Goal: Task Accomplishment & Management: Complete application form

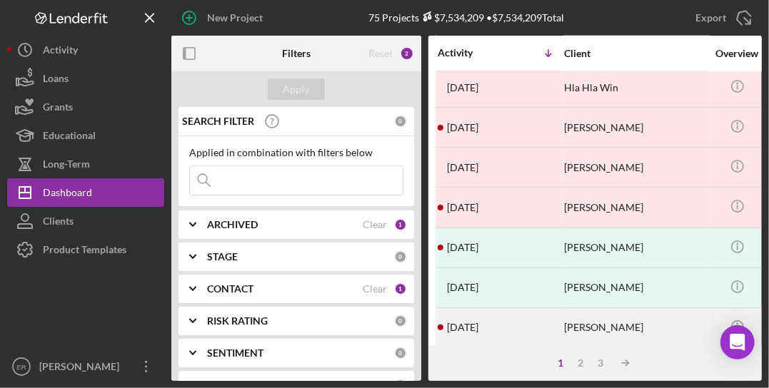
scroll to position [733, 0]
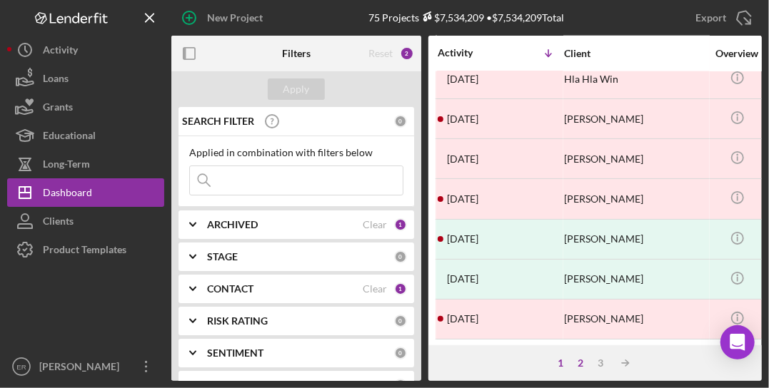
click at [577, 365] on div "2" at bounding box center [581, 363] width 20 height 11
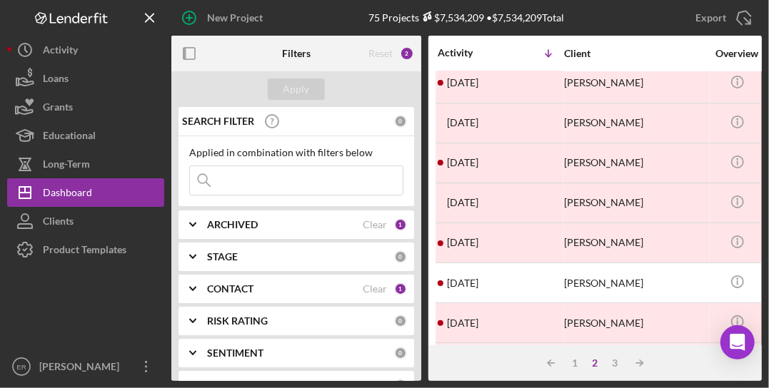
scroll to position [71, 0]
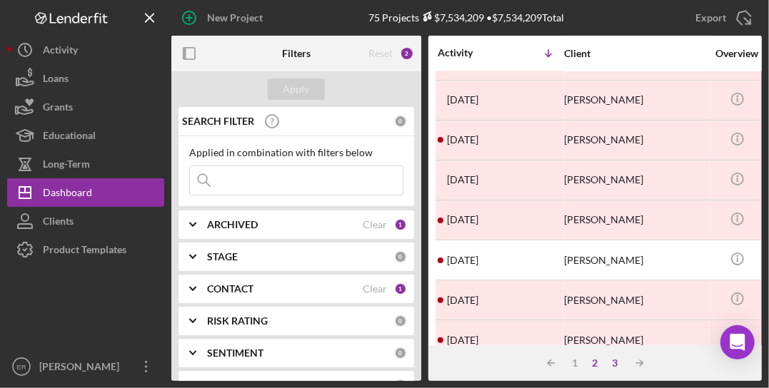
click at [613, 363] on div "3" at bounding box center [615, 363] width 20 height 11
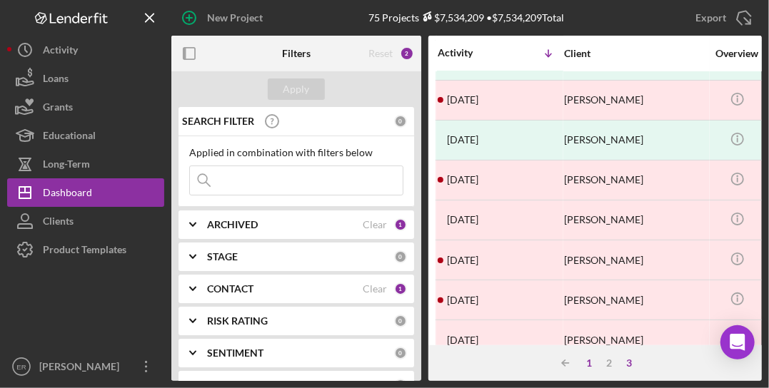
click at [590, 365] on div "1" at bounding box center [590, 363] width 20 height 11
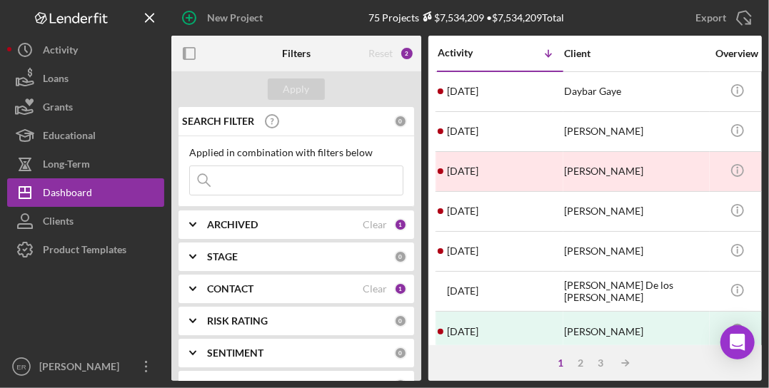
scroll to position [0, 0]
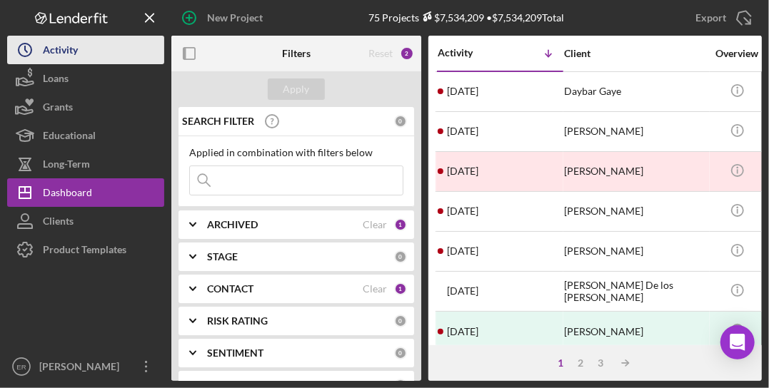
click at [83, 58] on button "Icon/History Activity" at bounding box center [85, 50] width 157 height 29
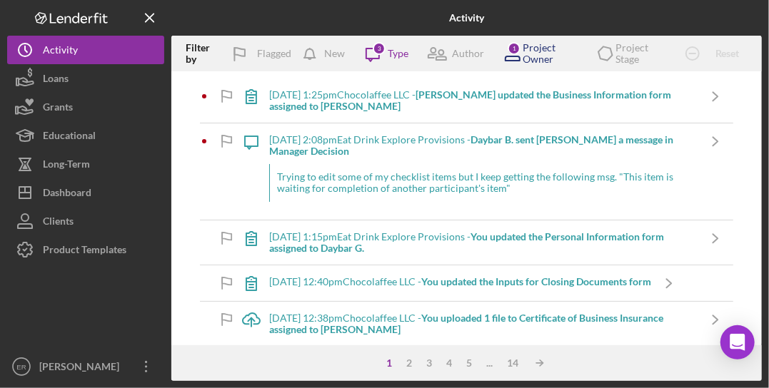
click at [530, 52] on div "Project Owner" at bounding box center [549, 53] width 54 height 23
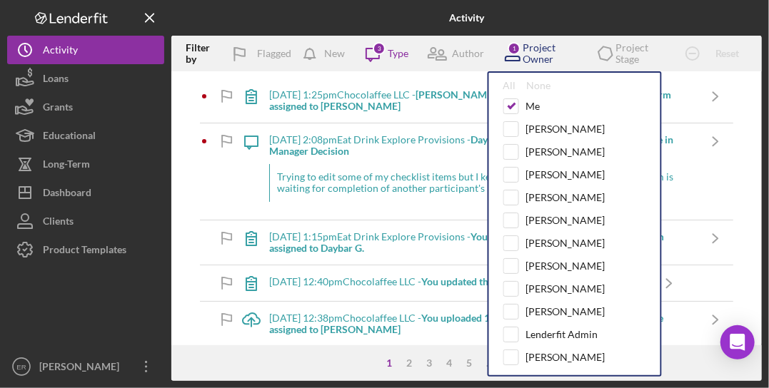
click at [530, 52] on div "Project Owner" at bounding box center [549, 53] width 54 height 23
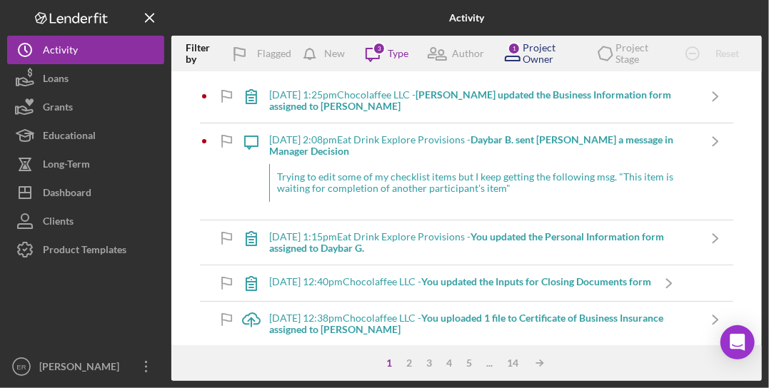
click at [530, 52] on div "Project Owner" at bounding box center [549, 53] width 54 height 23
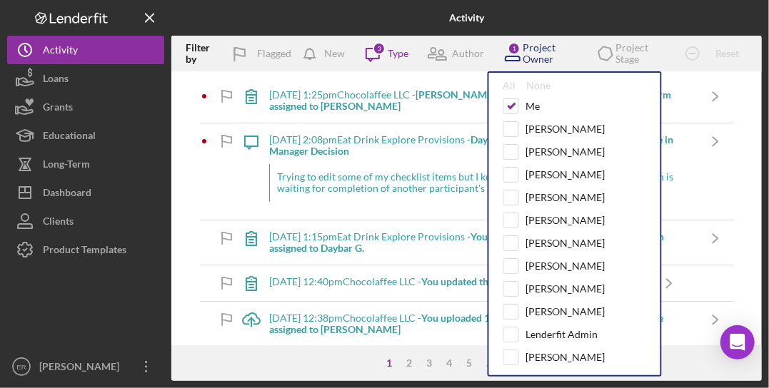
click at [530, 52] on div "Project Owner" at bounding box center [549, 53] width 54 height 23
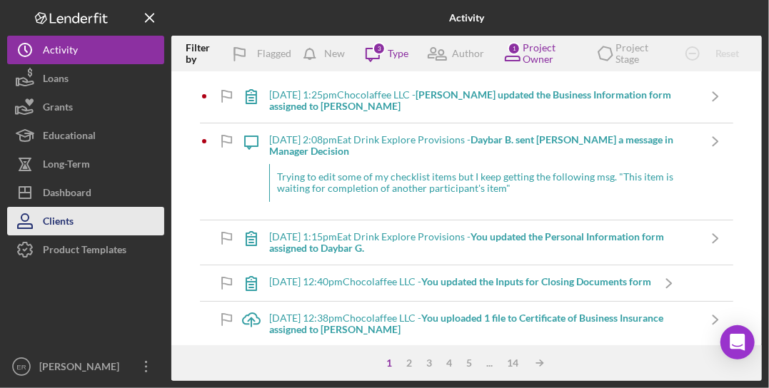
click at [83, 223] on button "Clients" at bounding box center [85, 221] width 157 height 29
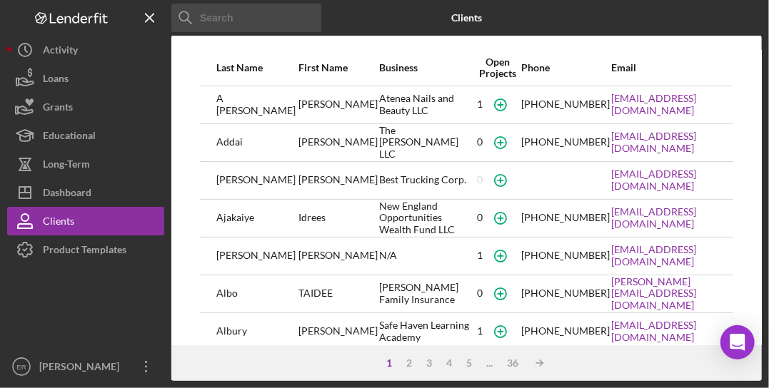
click at [259, 14] on input at bounding box center [246, 18] width 150 height 29
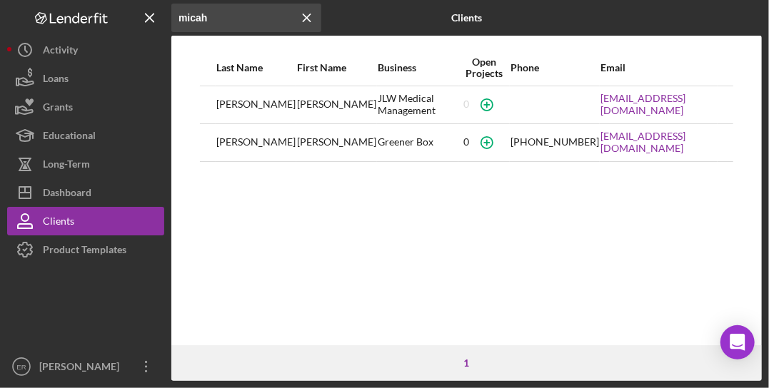
drag, startPoint x: 254, startPoint y: 15, endPoint x: 114, endPoint y: 25, distance: 140.2
click at [114, 25] on div "Icon/Menu Close micah Icon/Menu Close Clients Last Name First Name Business Ope…" at bounding box center [384, 190] width 754 height 381
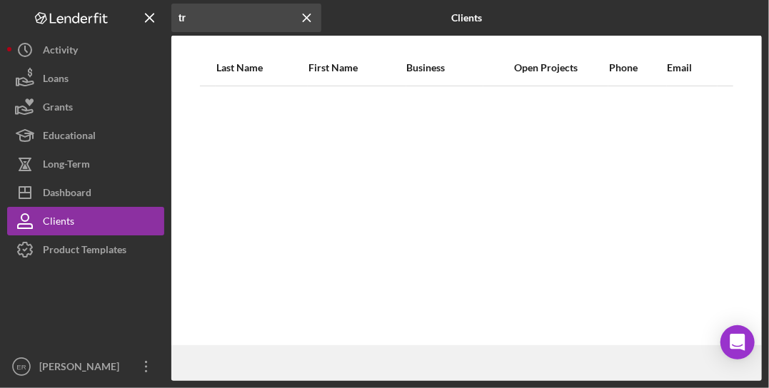
type input "t"
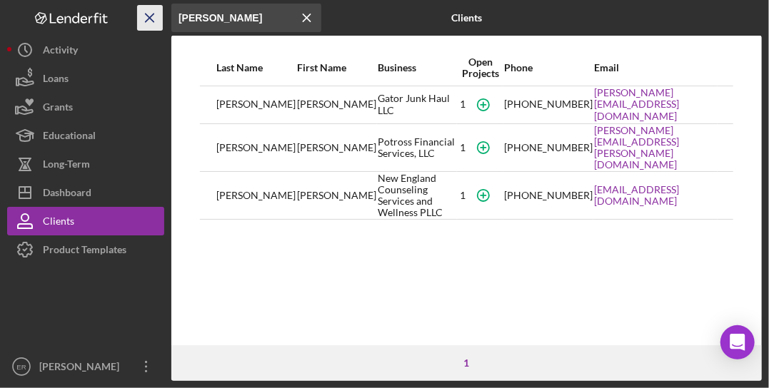
type input "[PERSON_NAME]"
click at [151, 14] on icon "Icon/Menu Close" at bounding box center [150, 18] width 32 height 32
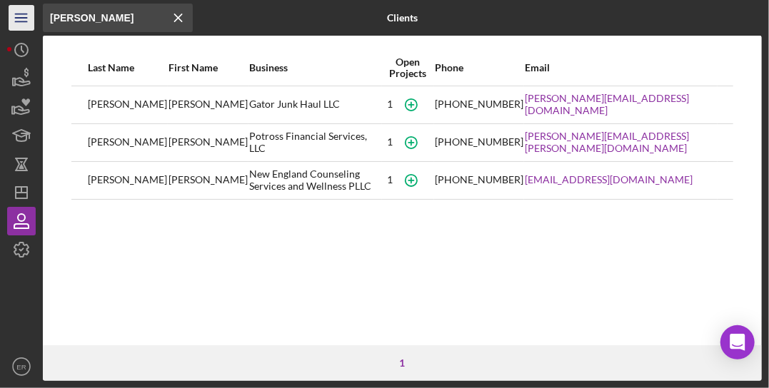
click at [26, 16] on icon "Icon/Menu" at bounding box center [22, 18] width 32 height 32
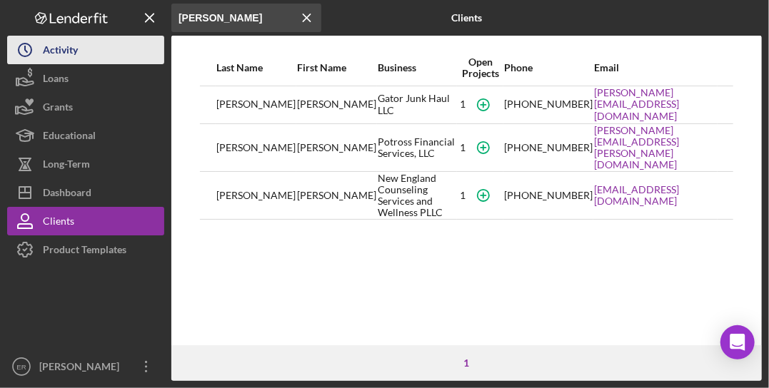
click at [64, 46] on div "Activity" at bounding box center [60, 52] width 35 height 32
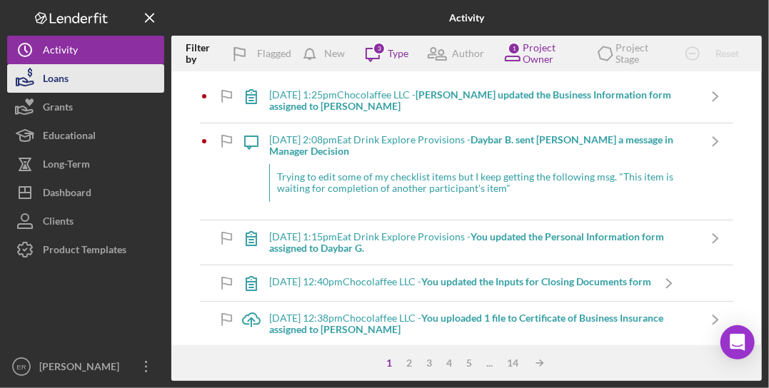
click at [69, 74] on button "Loans" at bounding box center [85, 78] width 157 height 29
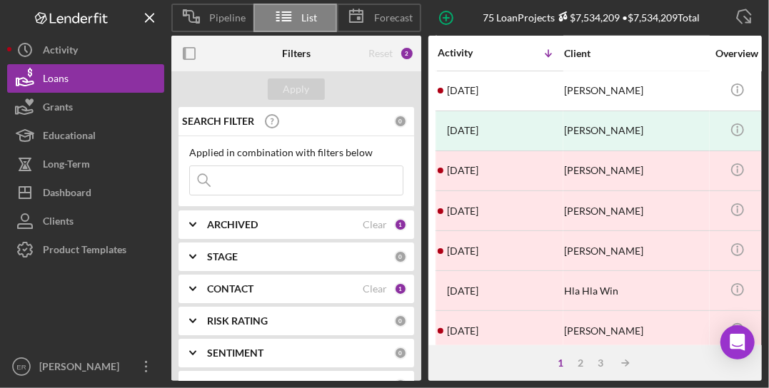
scroll to position [519, 0]
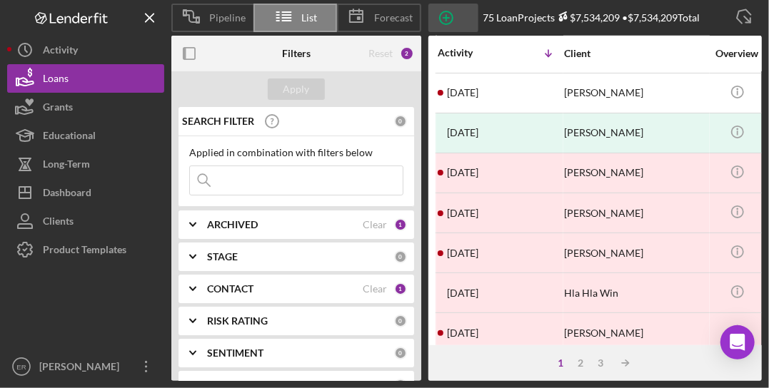
click at [448, 21] on icon "button" at bounding box center [446, 18] width 36 height 36
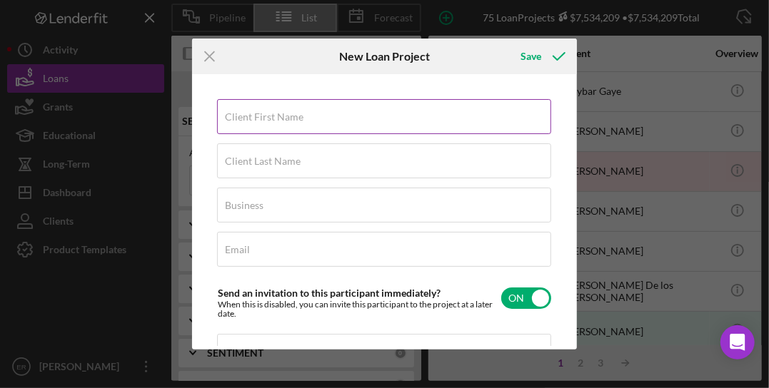
click at [360, 119] on input "Client First Name" at bounding box center [384, 116] width 334 height 34
type input "Micah"
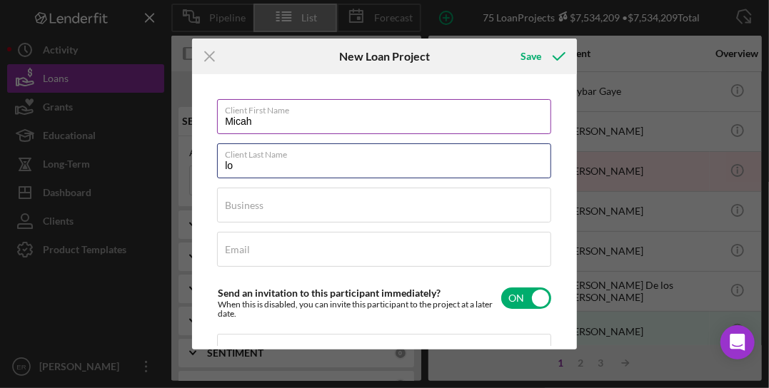
type input "l"
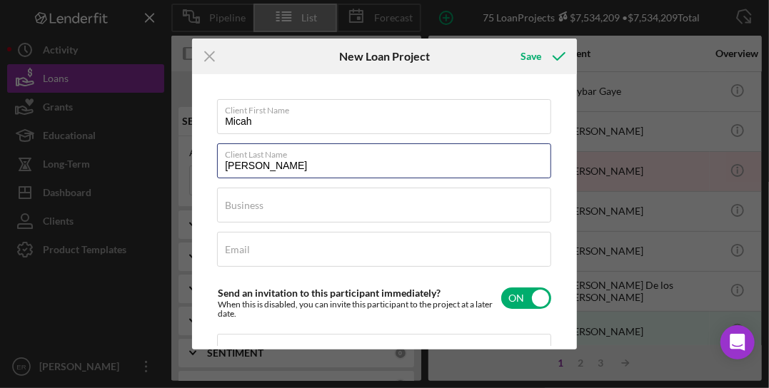
type input "[PERSON_NAME]"
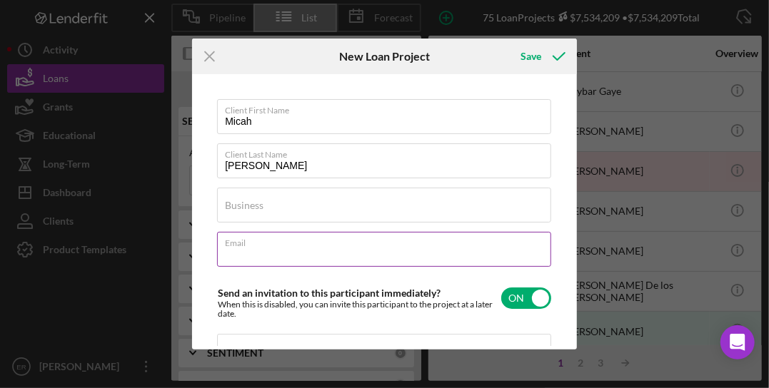
click at [290, 253] on input "Email" at bounding box center [384, 249] width 334 height 34
paste input "[EMAIL_ADDRESS][DOMAIN_NAME]"
type input "[EMAIL_ADDRESS][DOMAIN_NAME]"
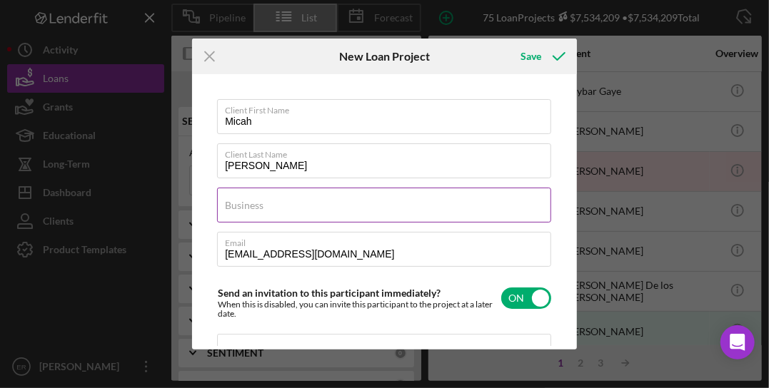
click at [263, 210] on label "Business" at bounding box center [244, 205] width 39 height 11
click at [263, 210] on input "Business" at bounding box center [384, 205] width 334 height 34
paste input "Truecraft Drywall"
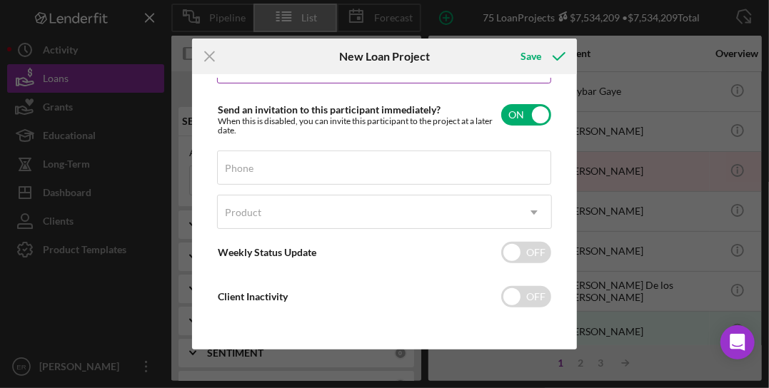
scroll to position [71, 0]
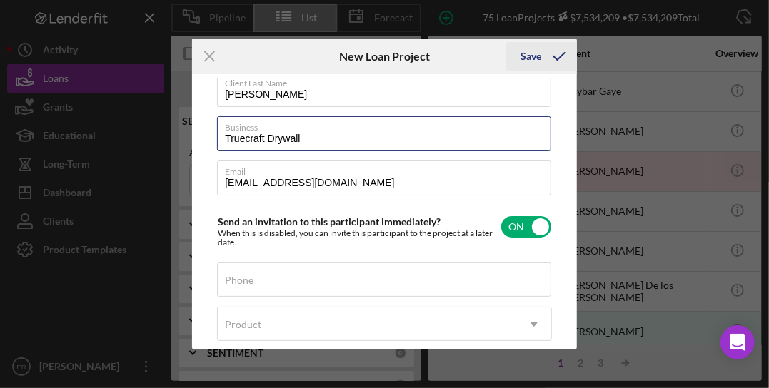
type input "Truecraft Drywall"
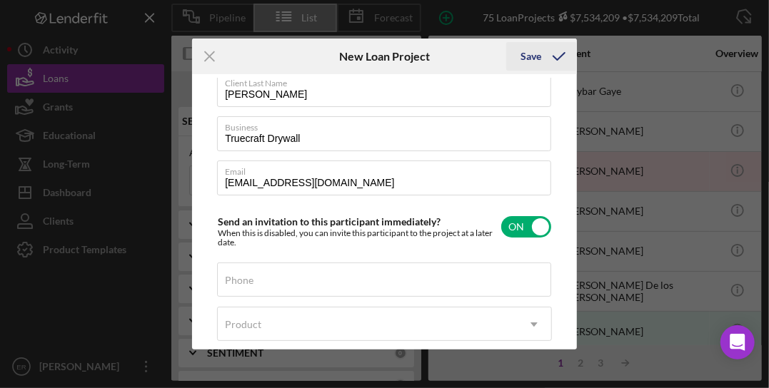
click at [534, 59] on div "Save" at bounding box center [530, 56] width 21 height 29
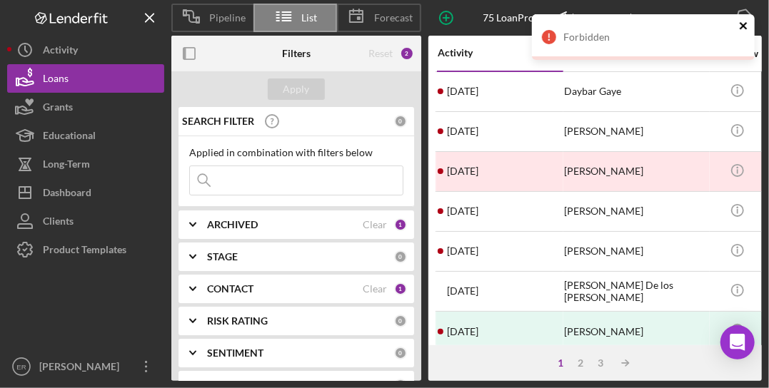
click at [740, 25] on icon "close" at bounding box center [744, 25] width 10 height 11
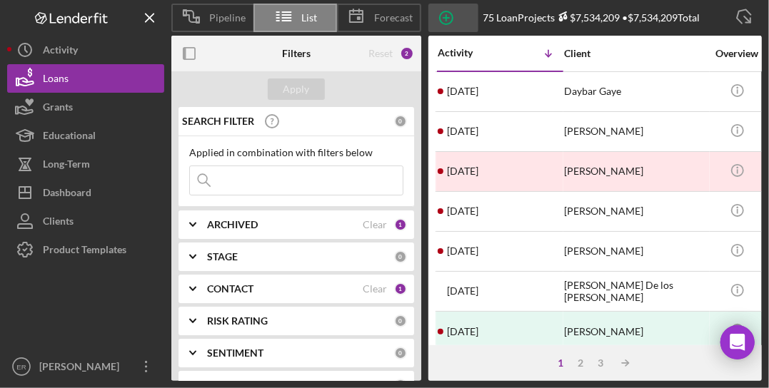
click at [447, 19] on icon "button" at bounding box center [446, 18] width 36 height 36
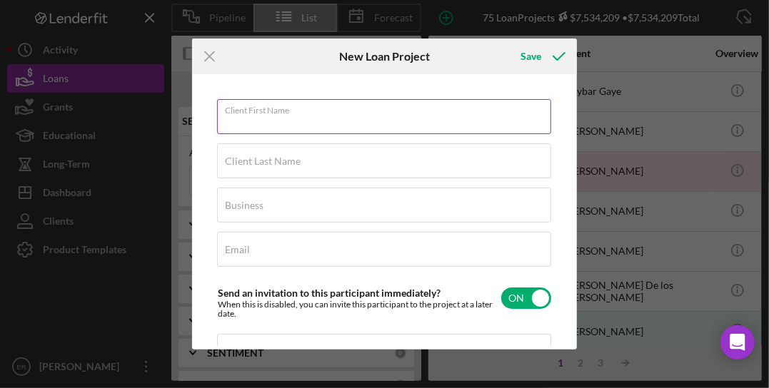
click at [368, 119] on input "Client First Name" at bounding box center [384, 116] width 334 height 34
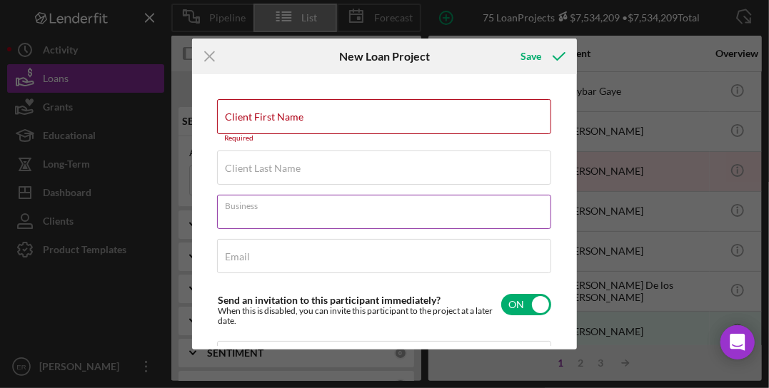
paste input "Truecraft Drywall"
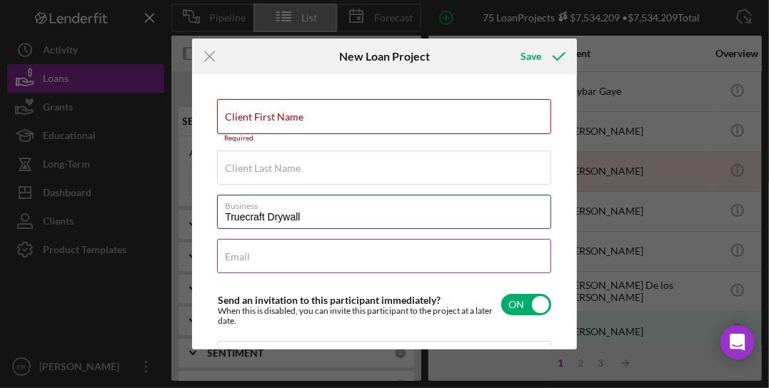
type input "Truecraft Drywall"
click at [273, 260] on input "Email" at bounding box center [384, 256] width 334 height 34
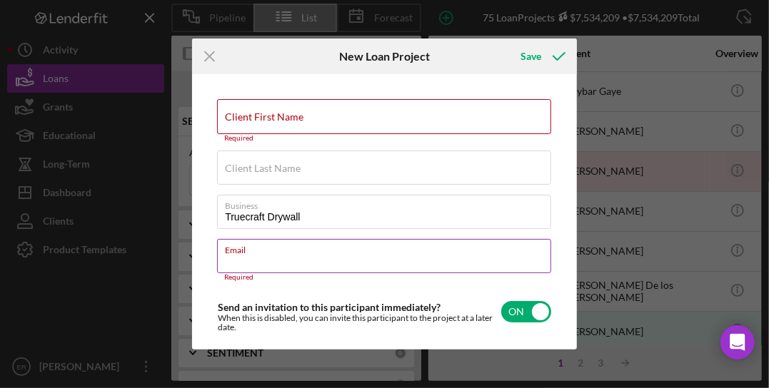
drag, startPoint x: 284, startPoint y: 246, endPoint x: 279, endPoint y: 260, distance: 15.1
click at [280, 260] on input "Email" at bounding box center [384, 256] width 334 height 34
paste input "[EMAIL_ADDRESS][DOMAIN_NAME]"
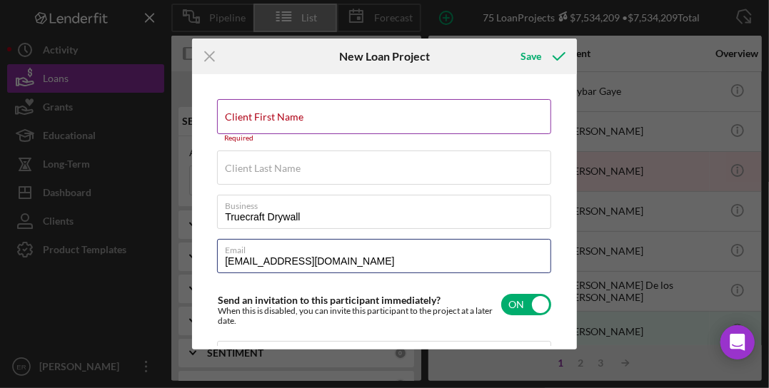
type input "[EMAIL_ADDRESS][DOMAIN_NAME]"
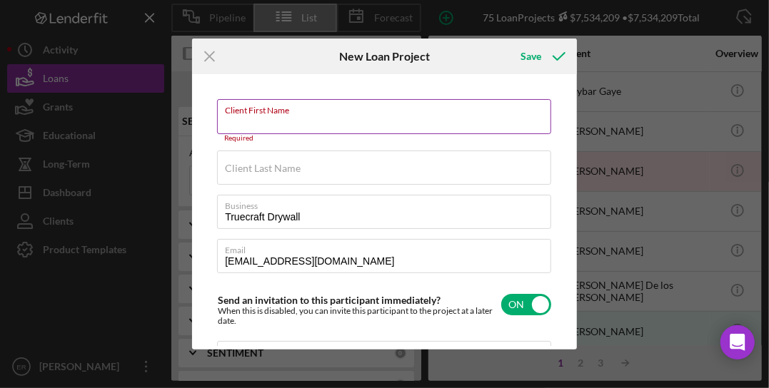
click at [277, 123] on input "Client First Name" at bounding box center [384, 116] width 334 height 34
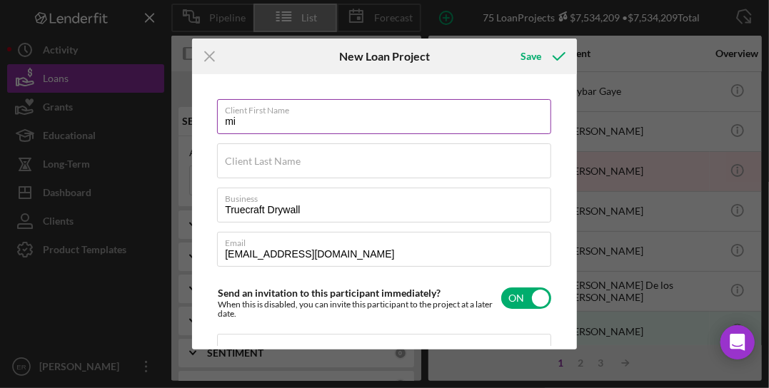
type input "m"
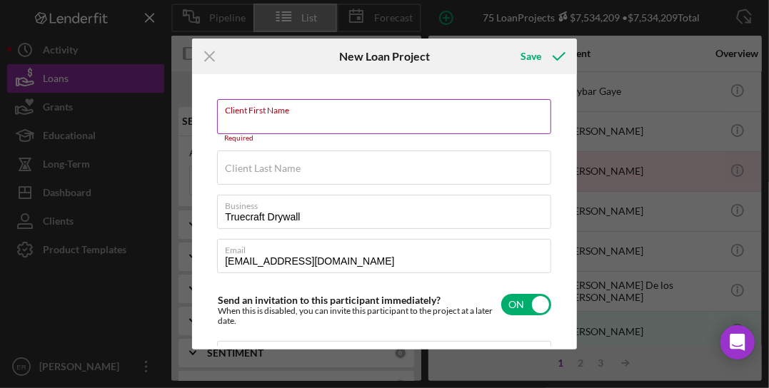
type input "m"
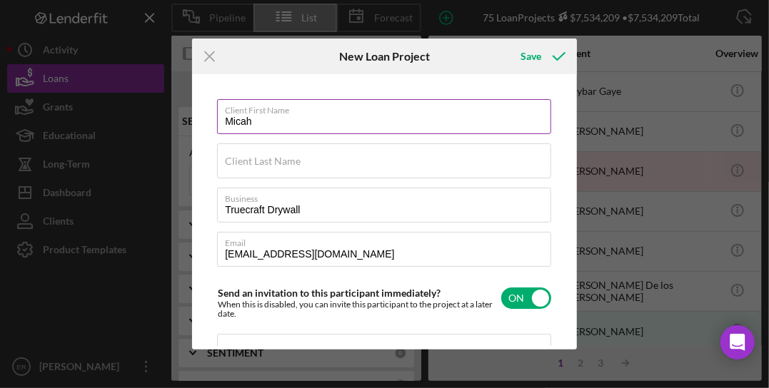
type input "Micah"
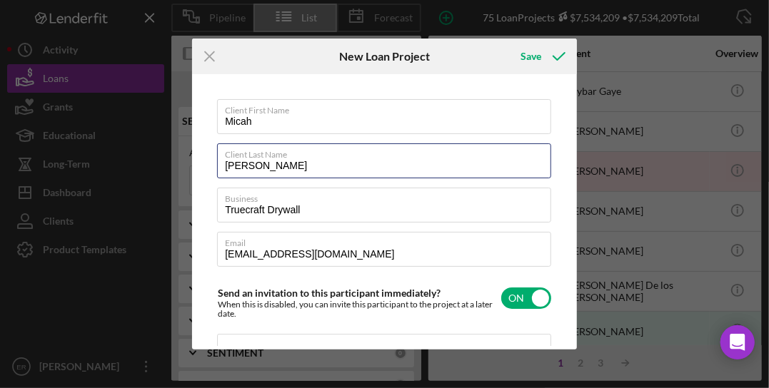
type input "[PERSON_NAME]"
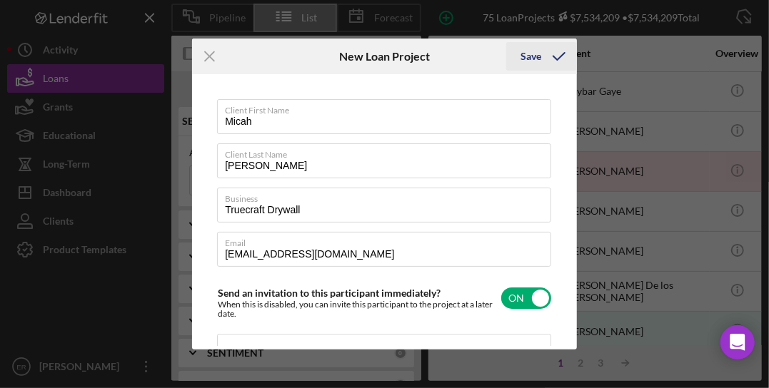
click at [537, 54] on div "Save" at bounding box center [530, 56] width 21 height 29
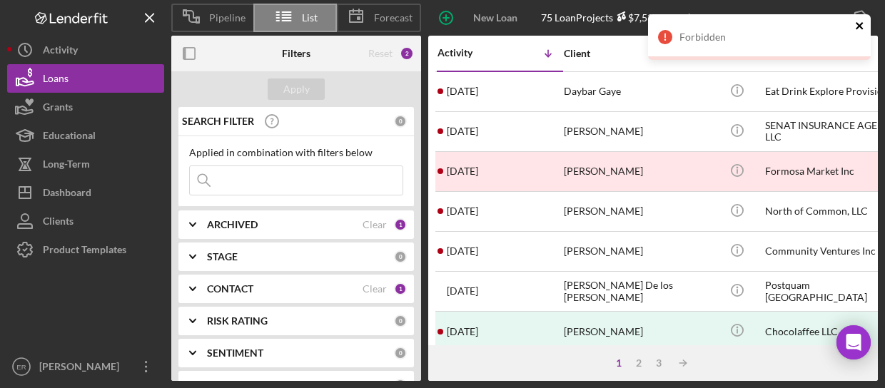
click at [768, 26] on icon "close" at bounding box center [860, 25] width 10 height 11
